Goal: Navigation & Orientation: Understand site structure

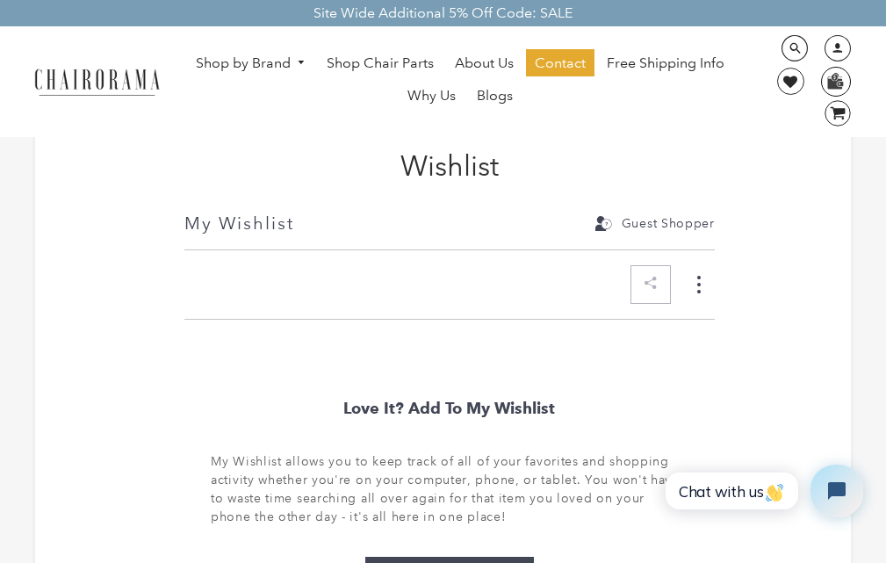
click at [822, 70] on img at bounding box center [835, 81] width 27 height 26
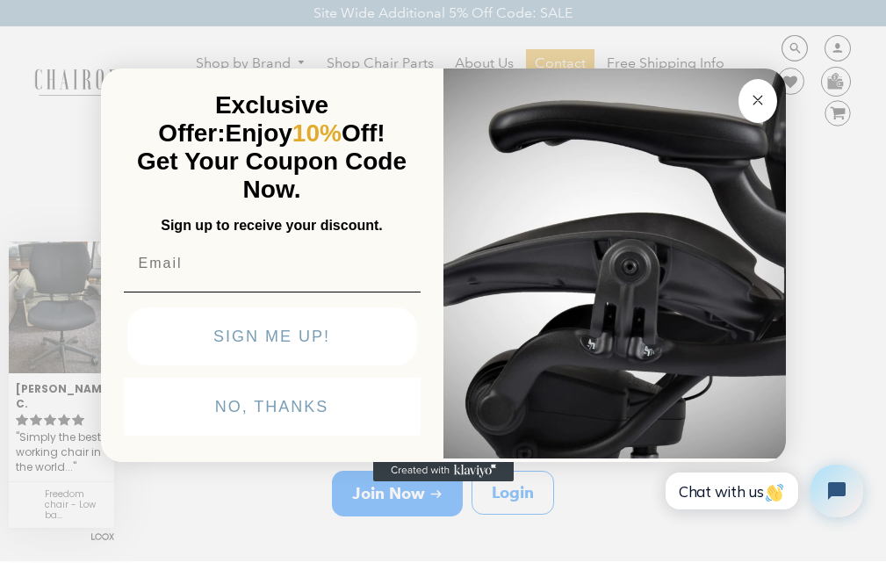
click at [747, 90] on circle "Close dialog" at bounding box center [757, 100] width 20 height 20
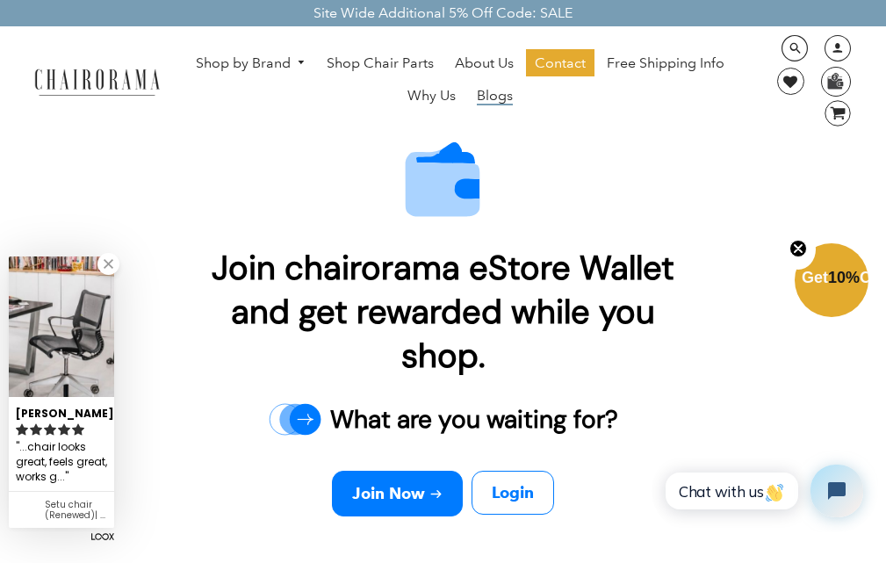
click at [479, 87] on span "Blogs" at bounding box center [495, 96] width 36 height 18
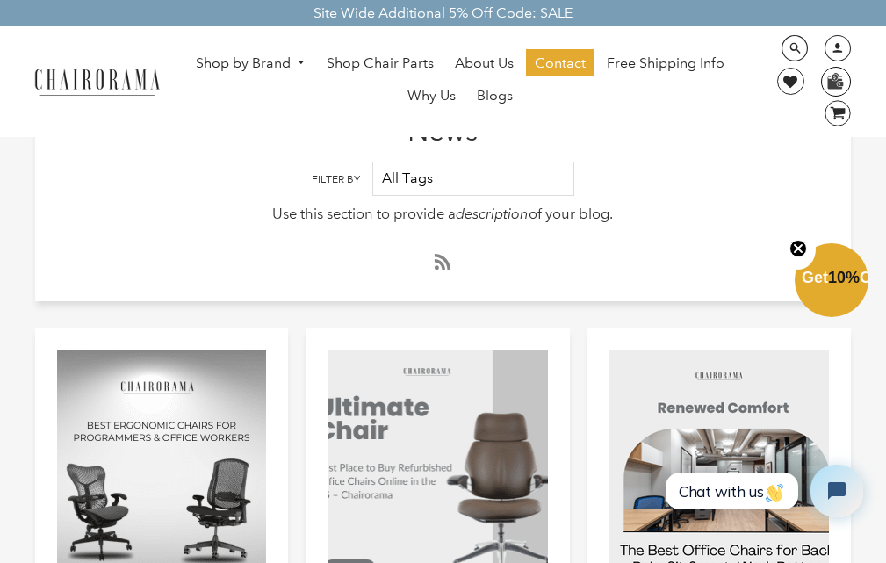
click at [822, 70] on img at bounding box center [835, 81] width 27 height 26
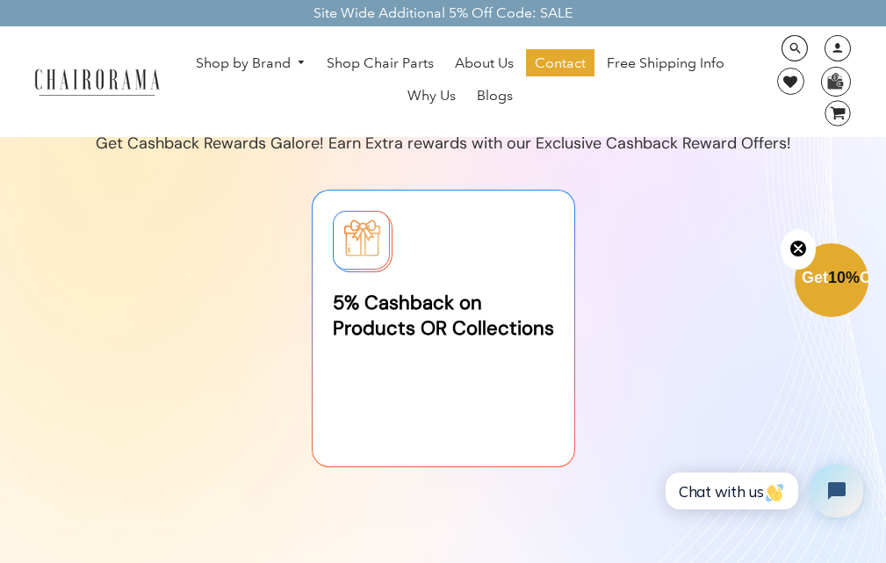
scroll to position [586, 0]
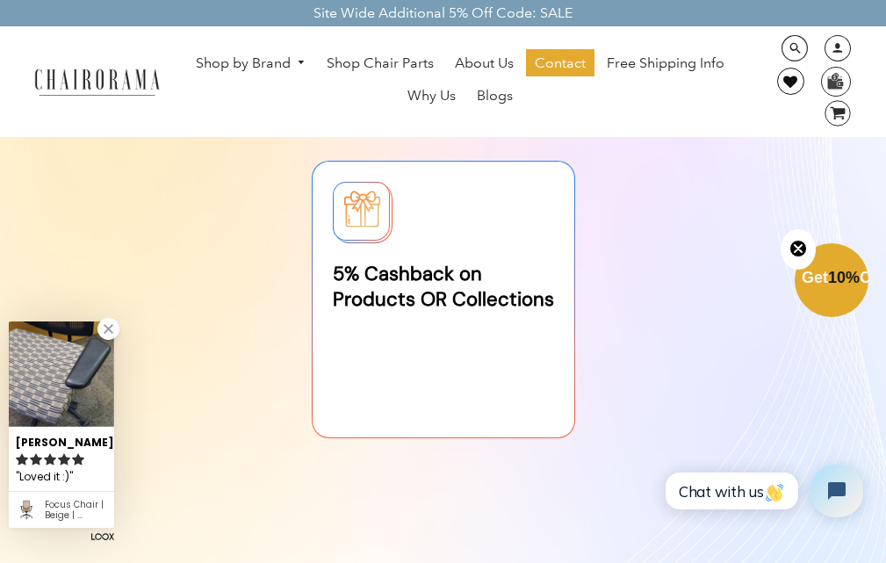
click at [804, 68] on link at bounding box center [790, 81] width 27 height 27
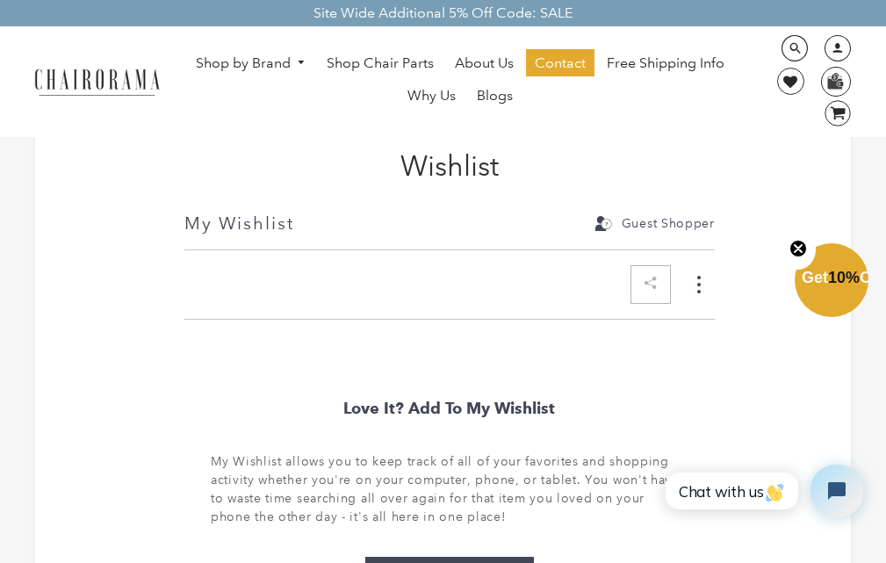
click at [456, 49] on link "About Us" at bounding box center [484, 63] width 76 height 28
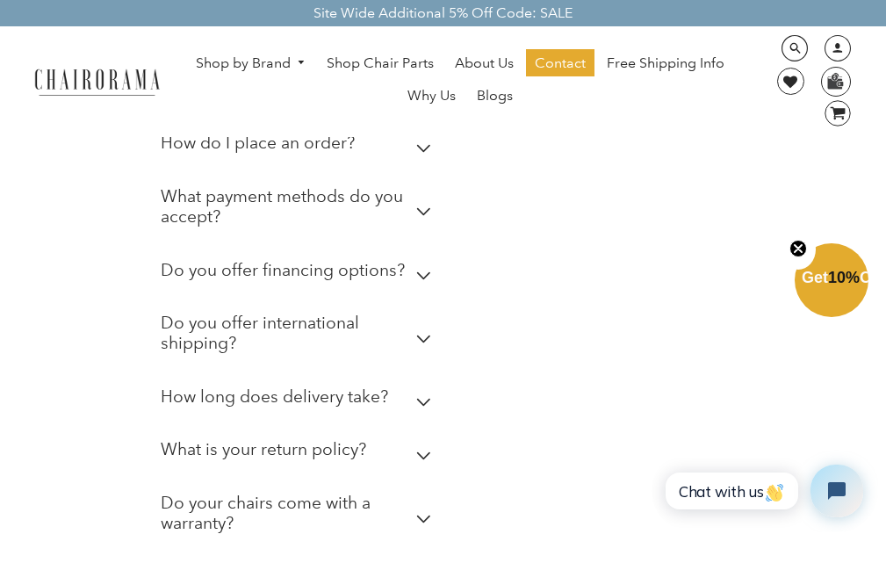
scroll to position [695, 0]
